Goal: Register for event/course

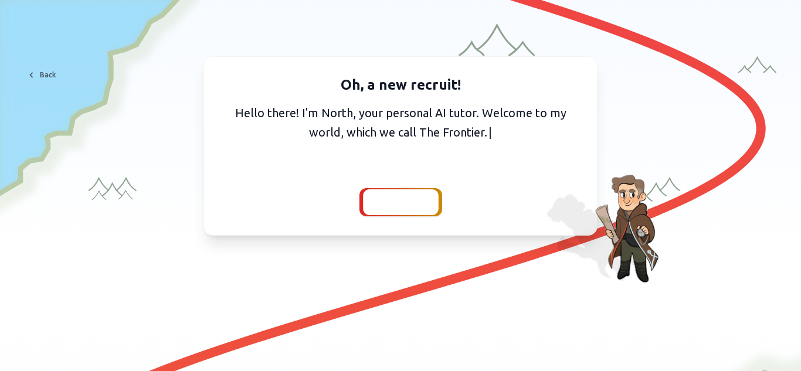
click at [411, 204] on span "Continue" at bounding box center [400, 202] width 45 height 16
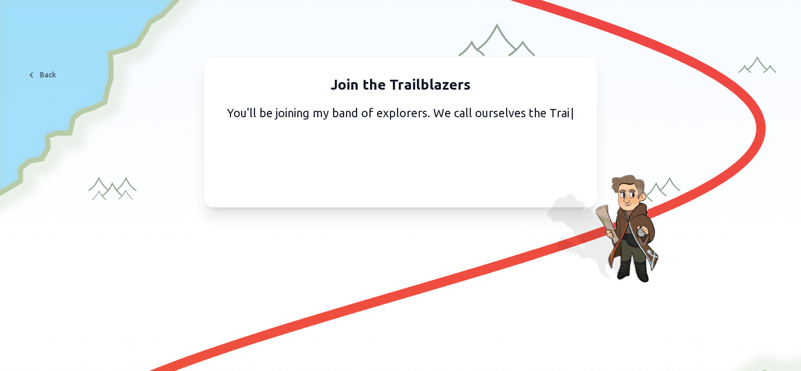
click at [411, 204] on div "Join the Trailblazers You'll be joining my band of explorers. We call ourselves…" at bounding box center [401, 131] width 394 height 151
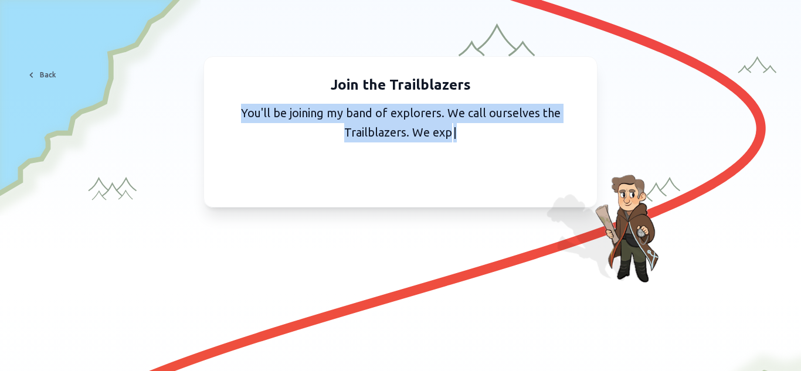
click at [411, 204] on div "Join the Trailblazers You'll be joining my band of explorers. We call ourselves…" at bounding box center [401, 131] width 394 height 151
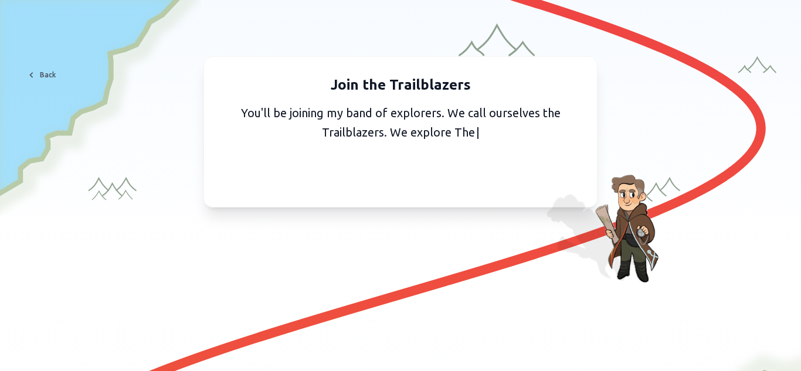
click at [411, 204] on div "Join the Trailblazers You'll be joining my band of explorers. We call ourselves…" at bounding box center [401, 131] width 394 height 151
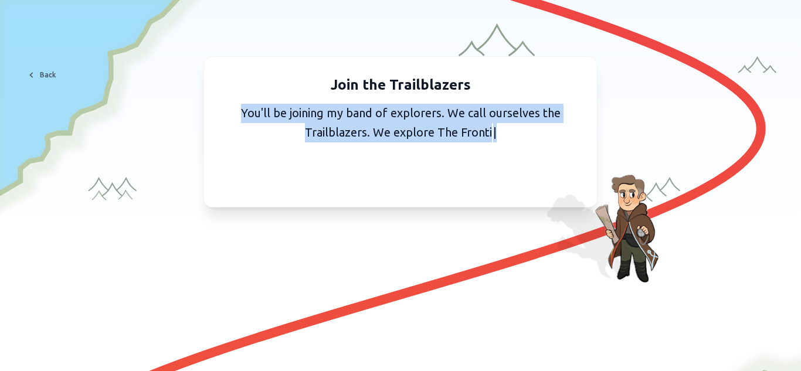
click at [411, 204] on div "Join the Trailblazers You'll be joining my band of explorers. We call ourselves…" at bounding box center [401, 131] width 394 height 151
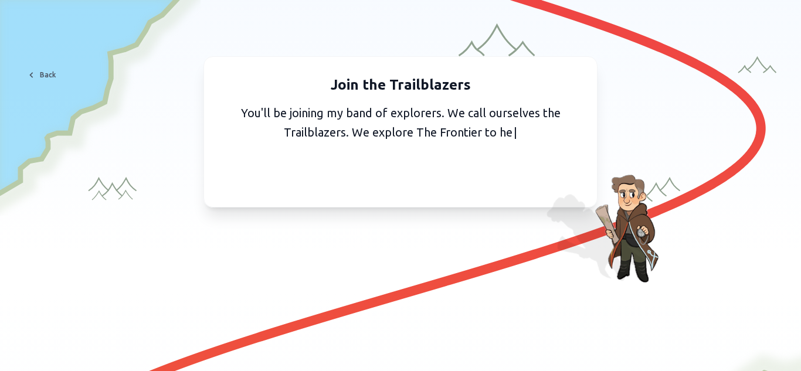
click at [411, 204] on div "Join the Trailblazers You'll be joining my band of explorers. We call ourselves…" at bounding box center [401, 131] width 394 height 151
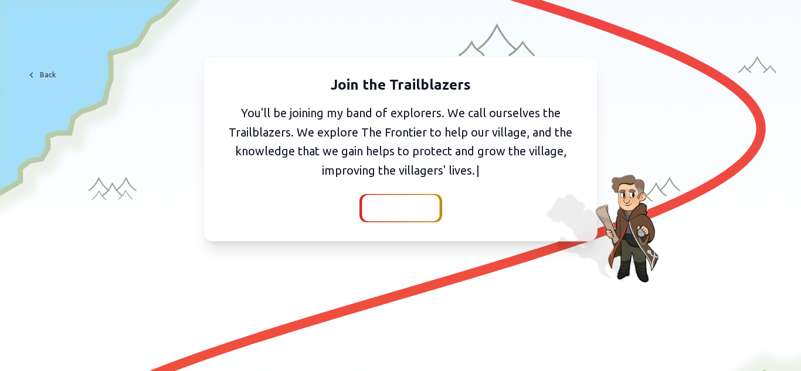
click at [404, 198] on div at bounding box center [400, 208] width 77 height 26
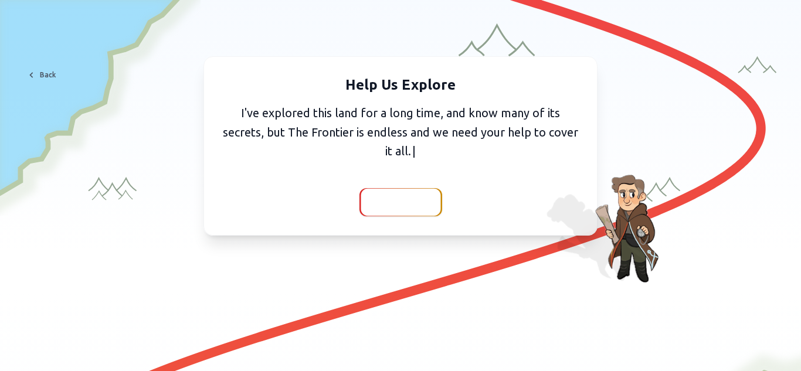
click at [405, 199] on span "Continue" at bounding box center [400, 202] width 45 height 16
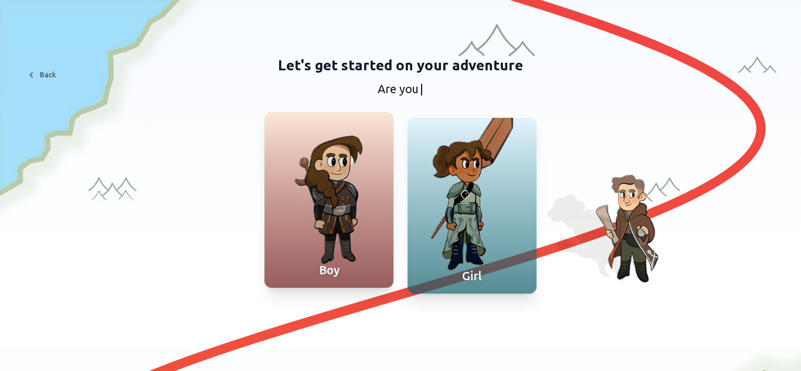
click at [348, 195] on div at bounding box center [329, 200] width 129 height 176
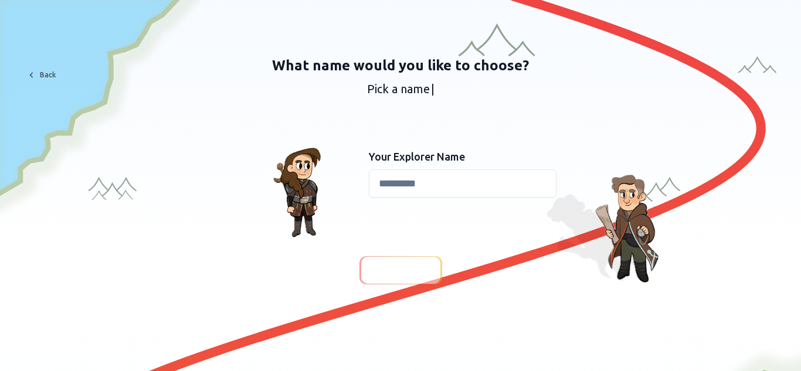
click at [397, 178] on input at bounding box center [463, 184] width 188 height 28
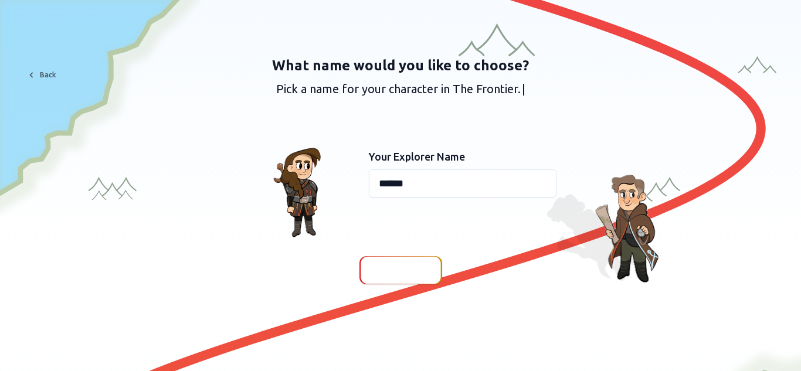
type input "******"
click at [394, 279] on div at bounding box center [400, 271] width 75 height 26
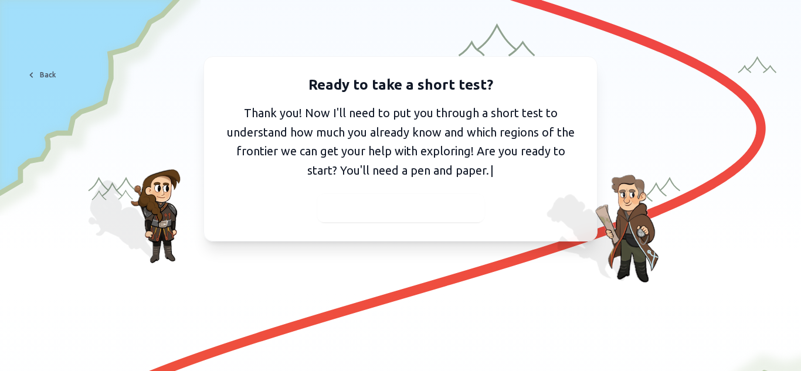
click at [428, 202] on span "I've got my pen and paper" at bounding box center [401, 208] width 128 height 16
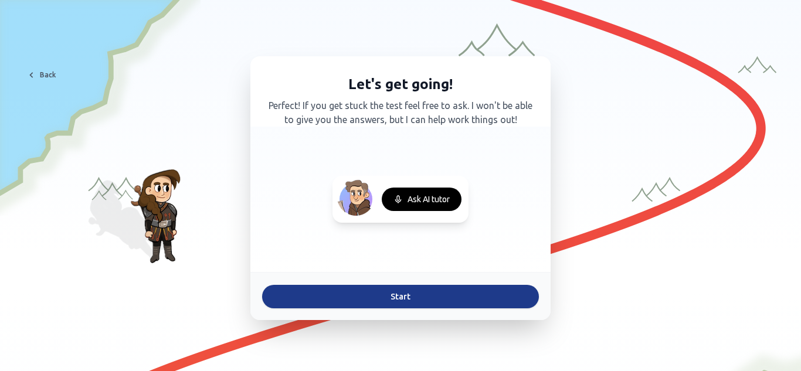
click at [462, 293] on button "Start" at bounding box center [400, 296] width 277 height 23
